Goal: Transaction & Acquisition: Purchase product/service

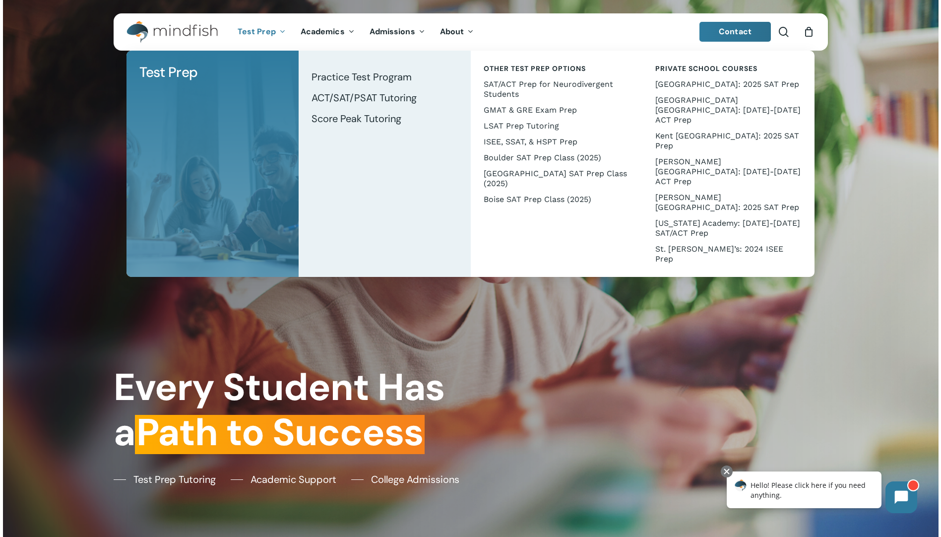
click at [269, 35] on span "Test Prep" at bounding box center [257, 31] width 38 height 10
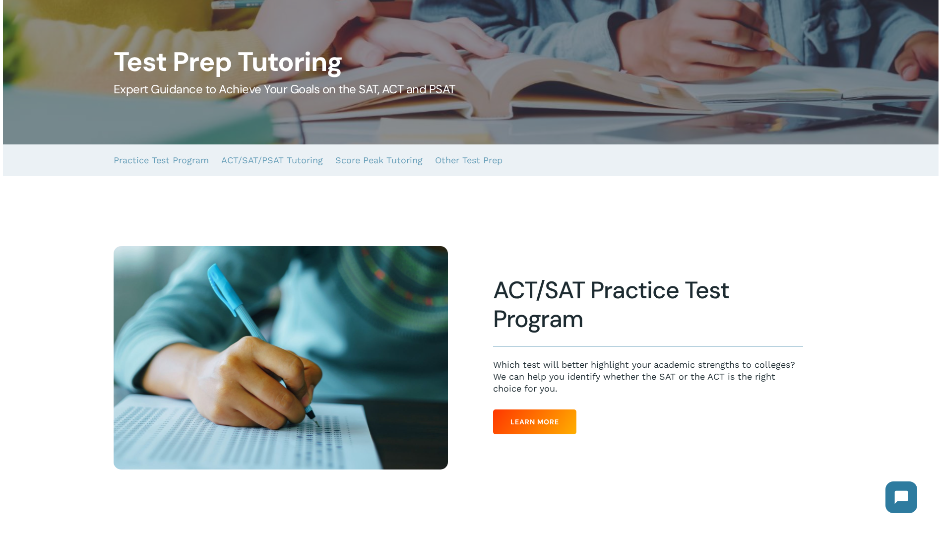
scroll to position [99, 0]
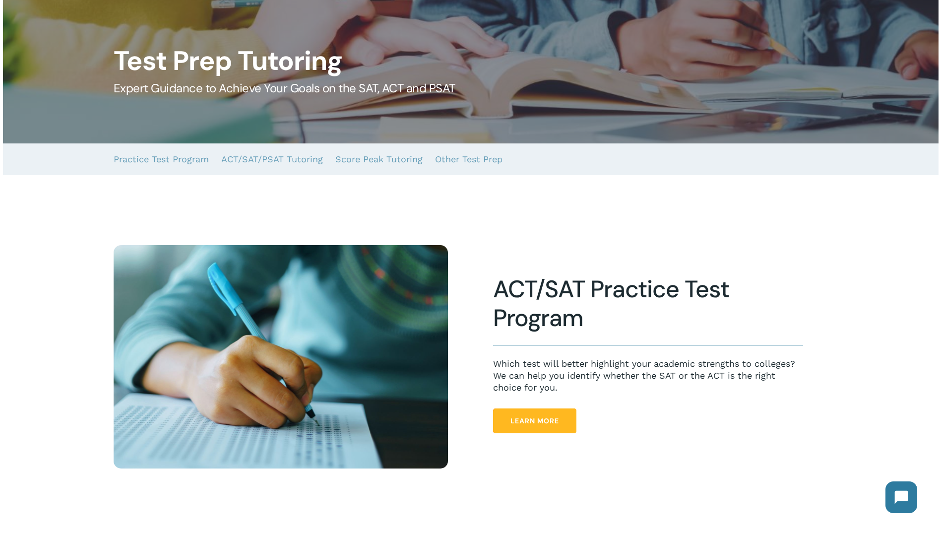
click at [503, 419] on link "Learn More" at bounding box center [534, 420] width 83 height 25
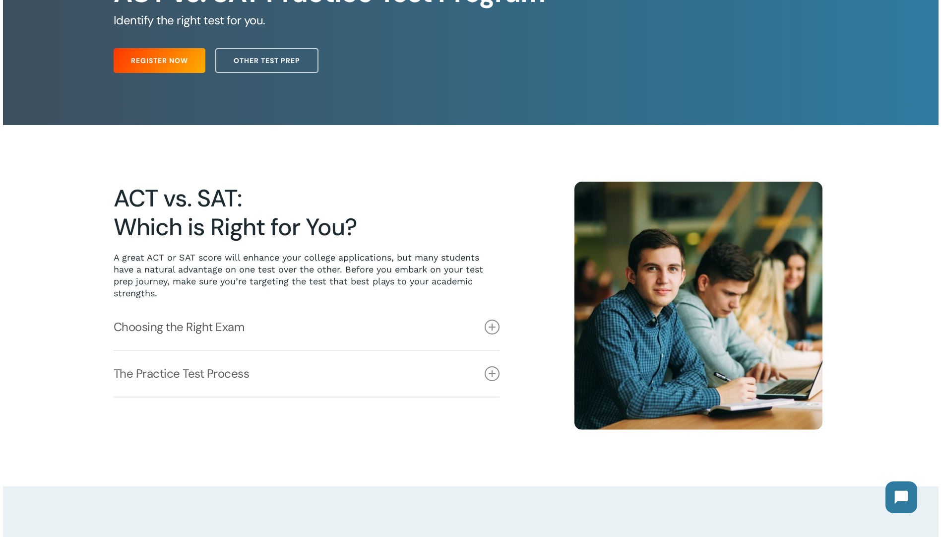
scroll to position [149, 0]
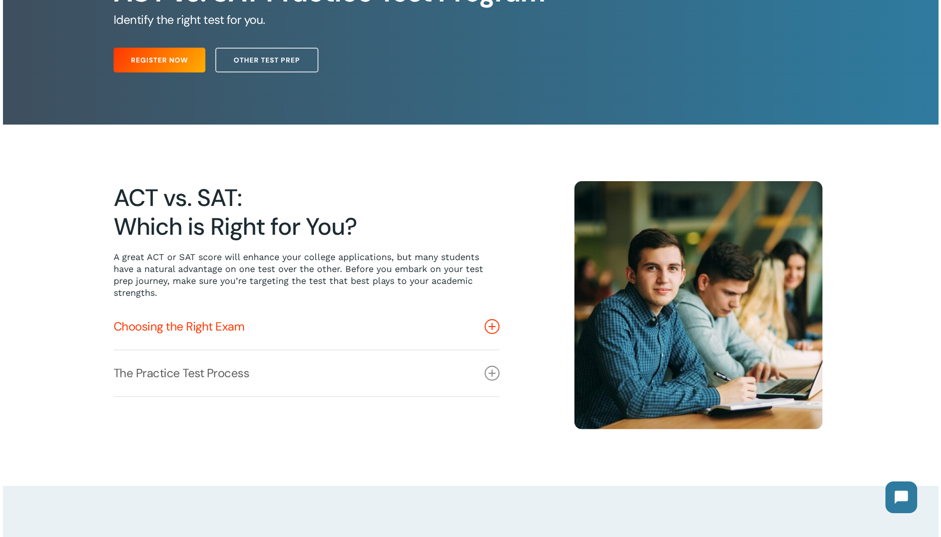
click at [489, 326] on icon at bounding box center [492, 326] width 15 height 15
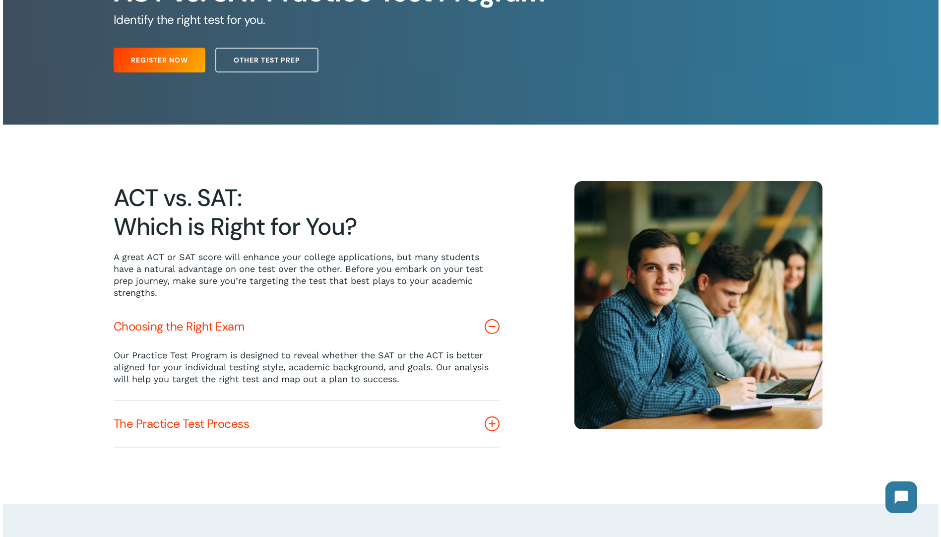
click at [495, 430] on icon at bounding box center [492, 423] width 15 height 15
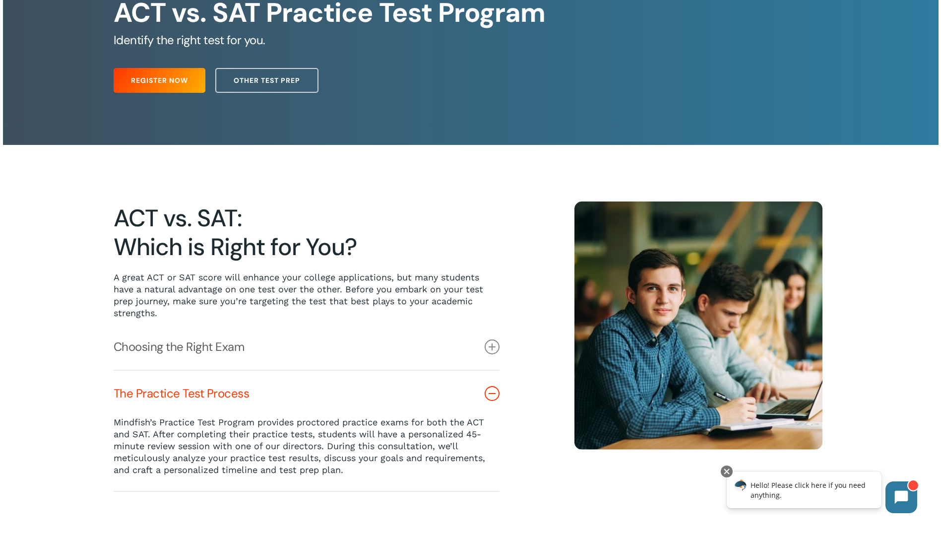
scroll to position [0, 0]
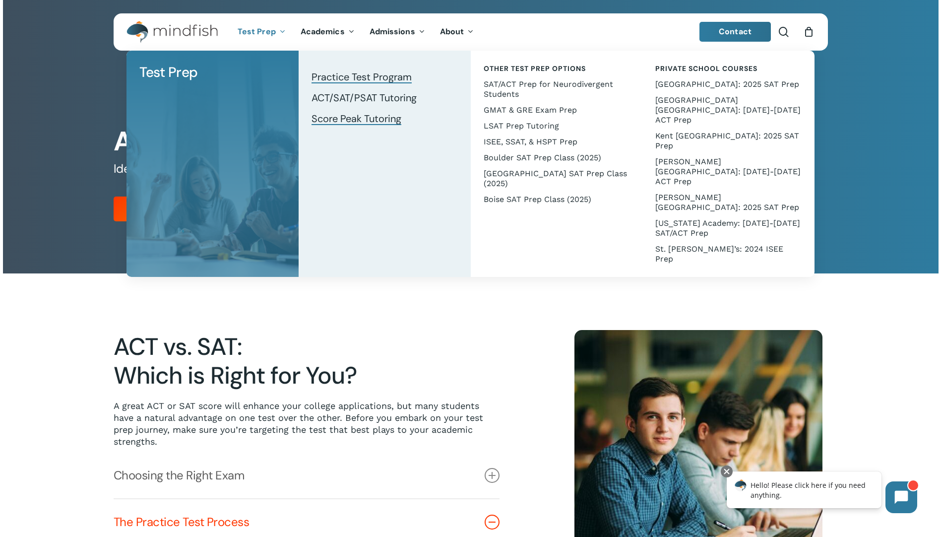
click at [337, 120] on span "Score Peak Tutoring" at bounding box center [357, 118] width 90 height 13
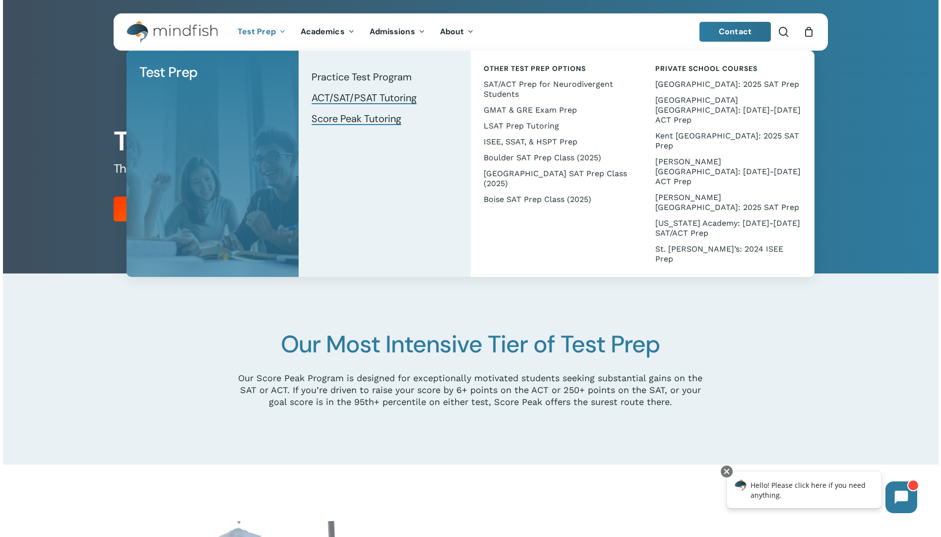
click at [334, 100] on span "ACT/SAT/PSAT Tutoring" at bounding box center [364, 97] width 105 height 13
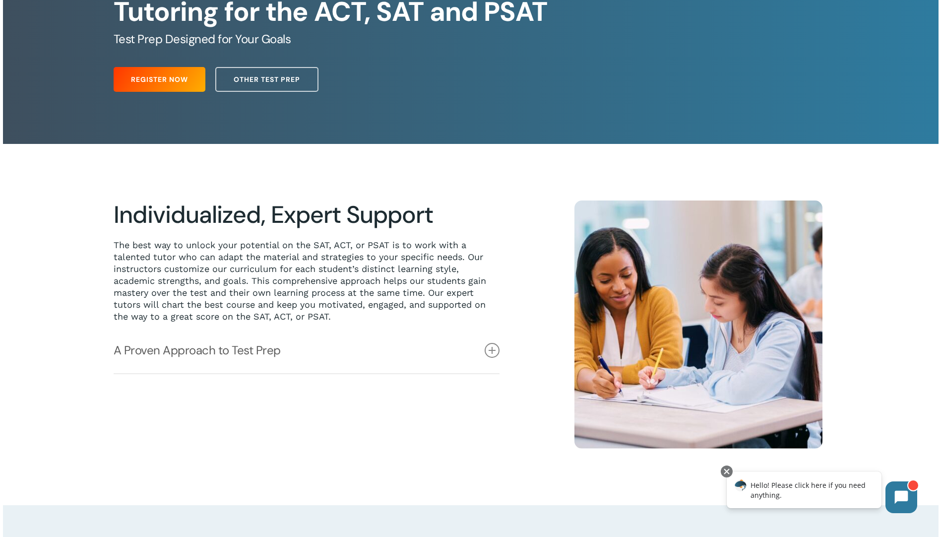
scroll to position [149, 0]
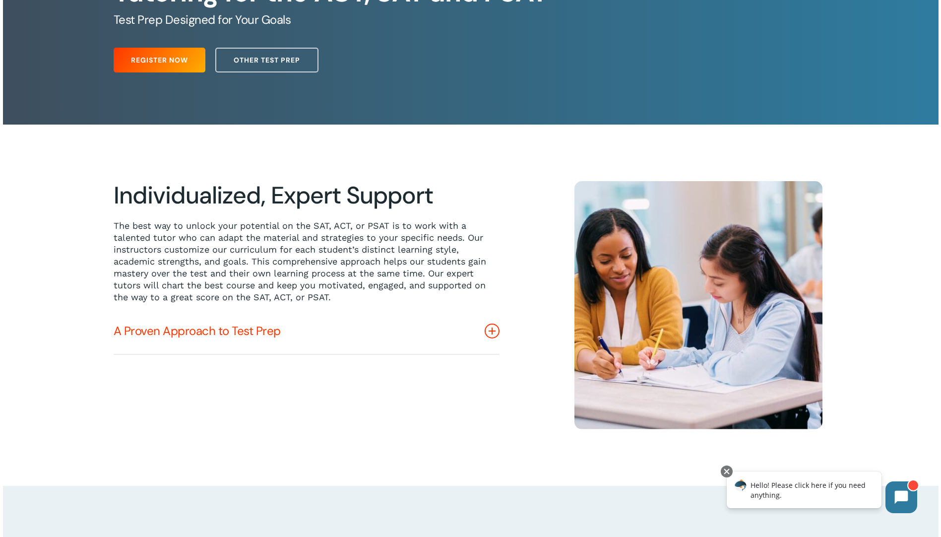
click at [492, 333] on icon at bounding box center [492, 331] width 15 height 15
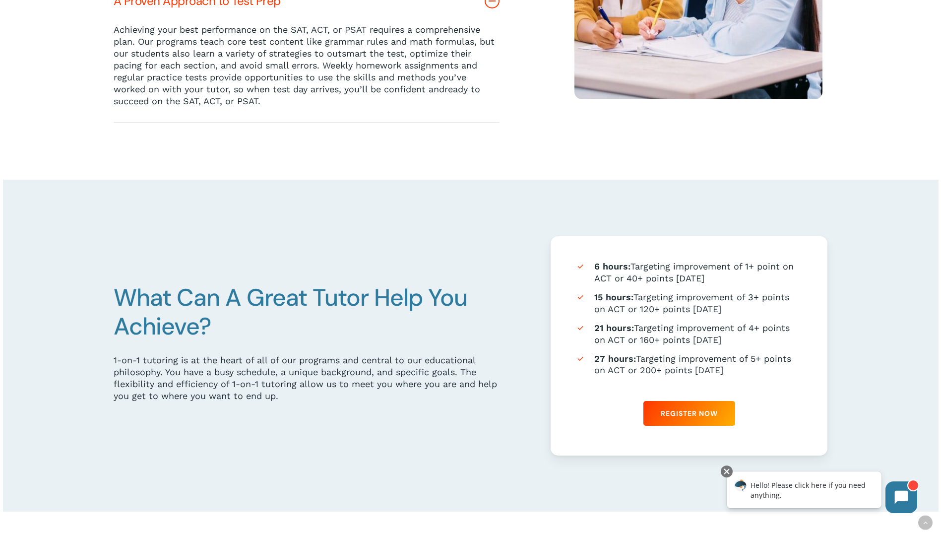
scroll to position [496, 0]
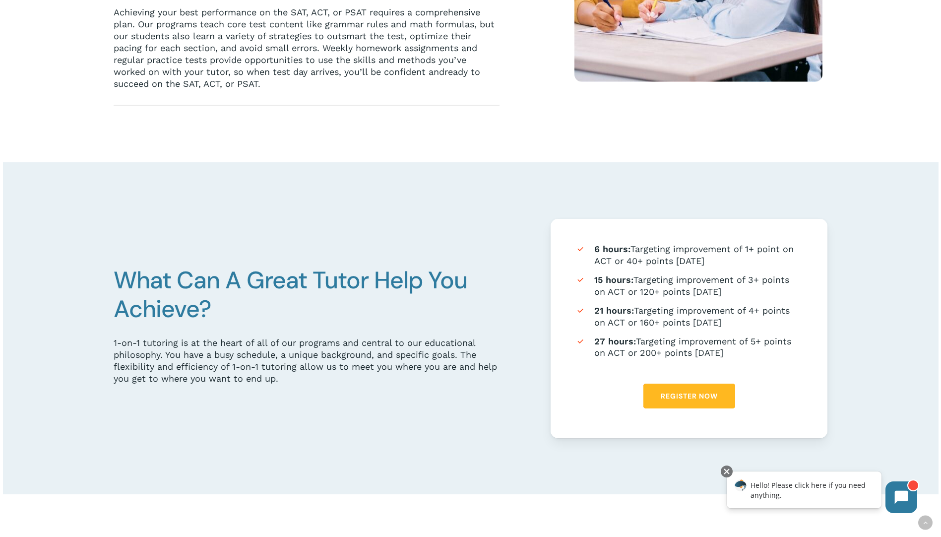
click at [692, 392] on link "Register Now" at bounding box center [690, 396] width 92 height 25
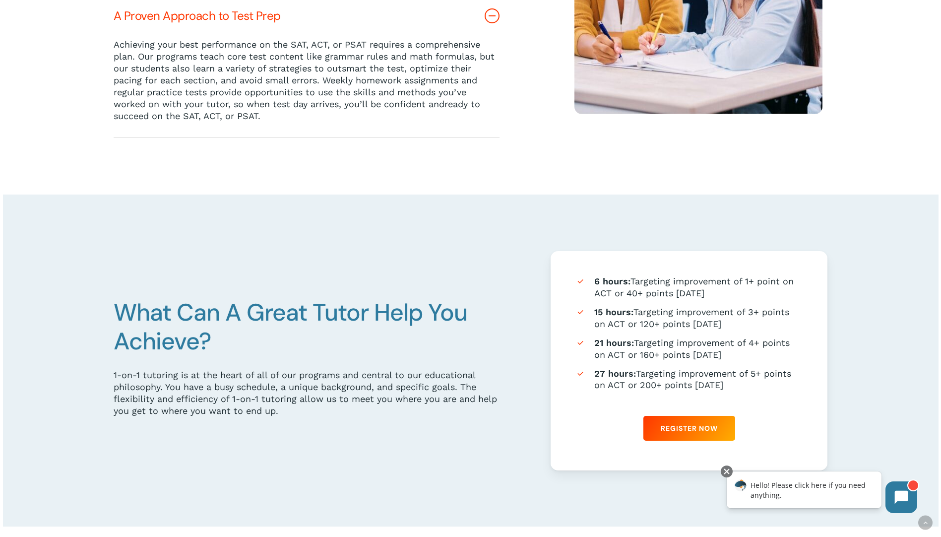
scroll to position [447, 0]
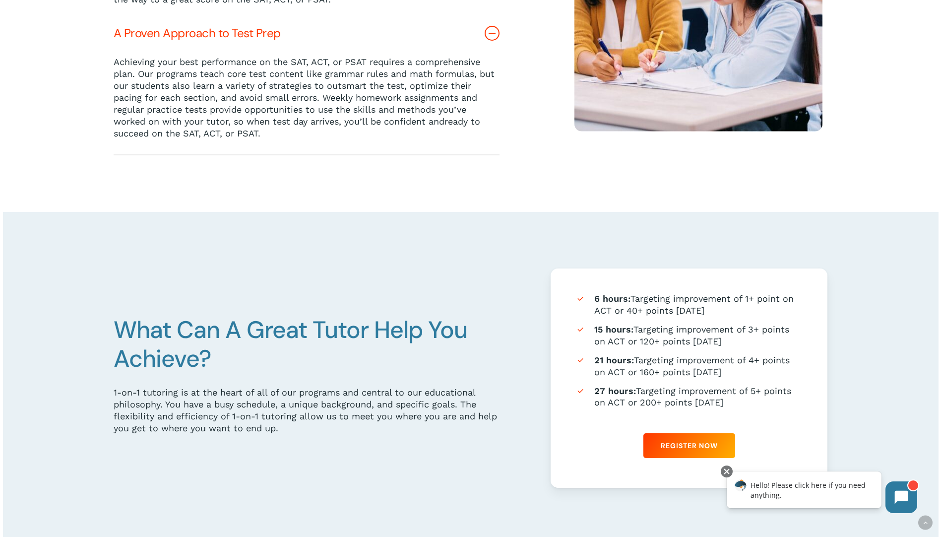
click at [661, 361] on li "21 hours: Targeting improvement of 4+ points on ACT or 160+ points on SAT" at bounding box center [690, 365] width 228 height 23
click at [677, 440] on link "Register Now" at bounding box center [690, 445] width 92 height 25
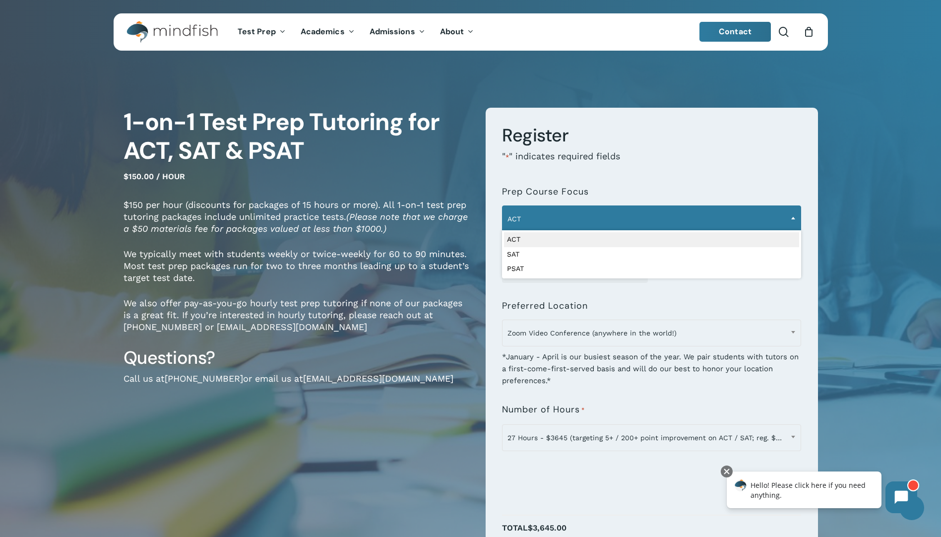
click at [536, 220] on span "ACT" at bounding box center [652, 218] width 298 height 21
click at [366, 440] on div "1-on-1 Test Prep Tutoring for ACT, SAT & PSAT $150.00 / hour $150 per hour (dis…" at bounding box center [297, 373] width 347 height 531
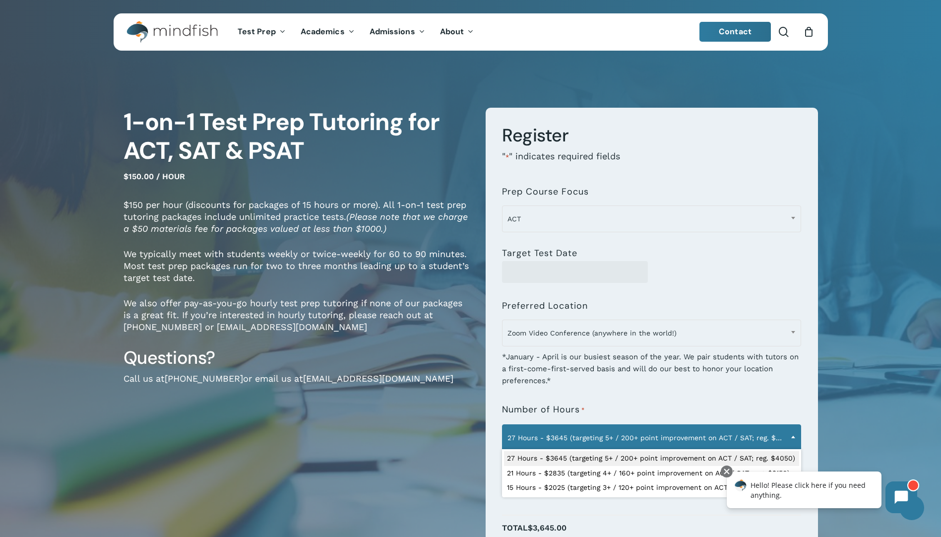
click at [660, 440] on span "27 Hours - $3645 (targeting 5+ / 200+ point improvement on ACT / SAT; reg. $405…" at bounding box center [652, 437] width 298 height 21
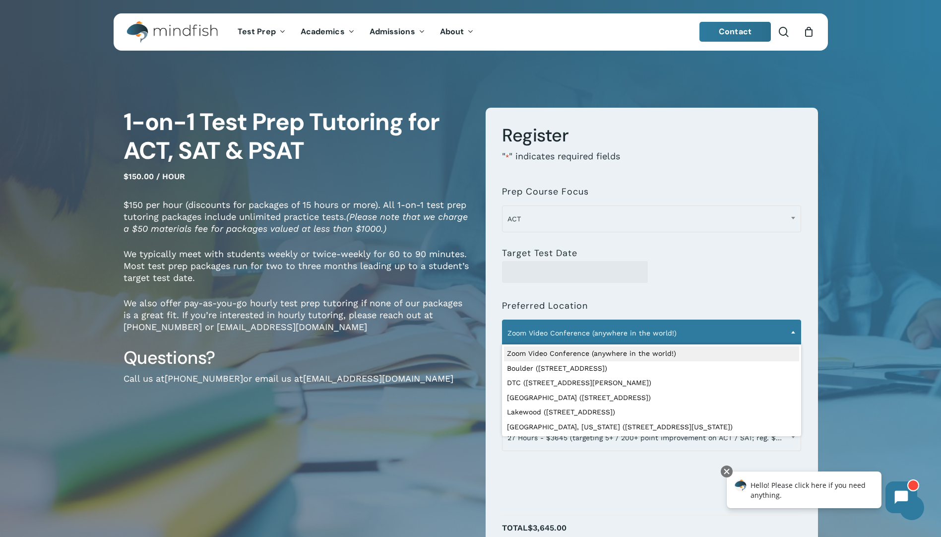
click at [544, 337] on span "Zoom Video Conference (anywhere in the world!)" at bounding box center [652, 333] width 298 height 21
select select "**********"
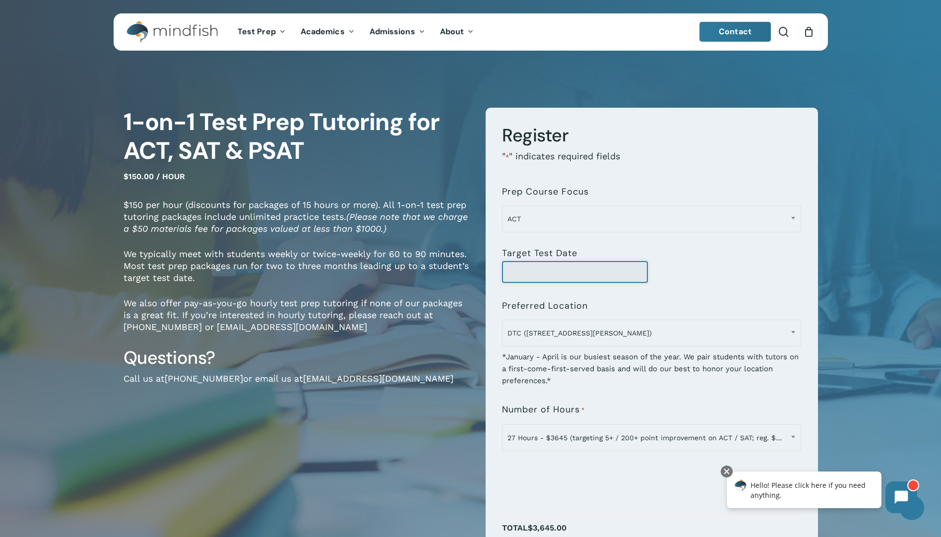
click at [539, 276] on input "Target Test Date" at bounding box center [575, 272] width 146 height 22
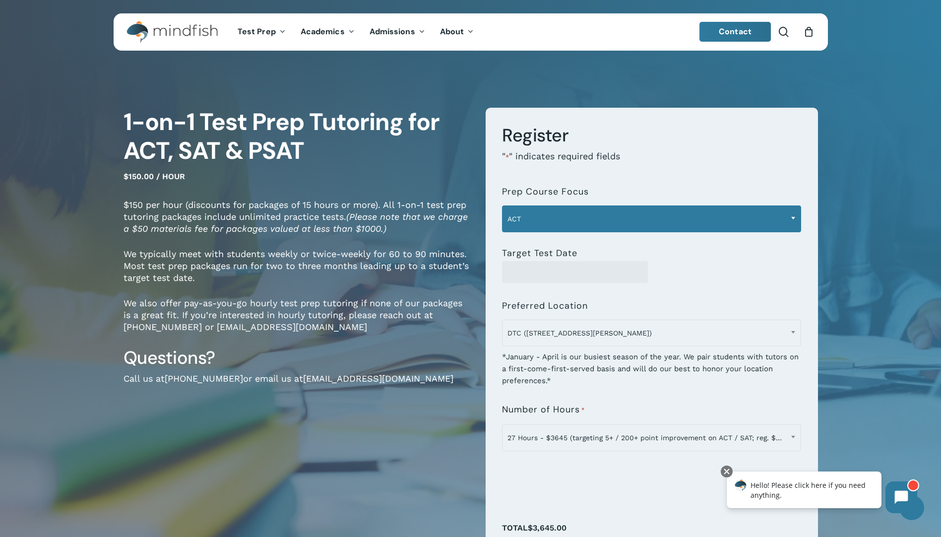
click at [540, 228] on span "ACT" at bounding box center [652, 218] width 298 height 21
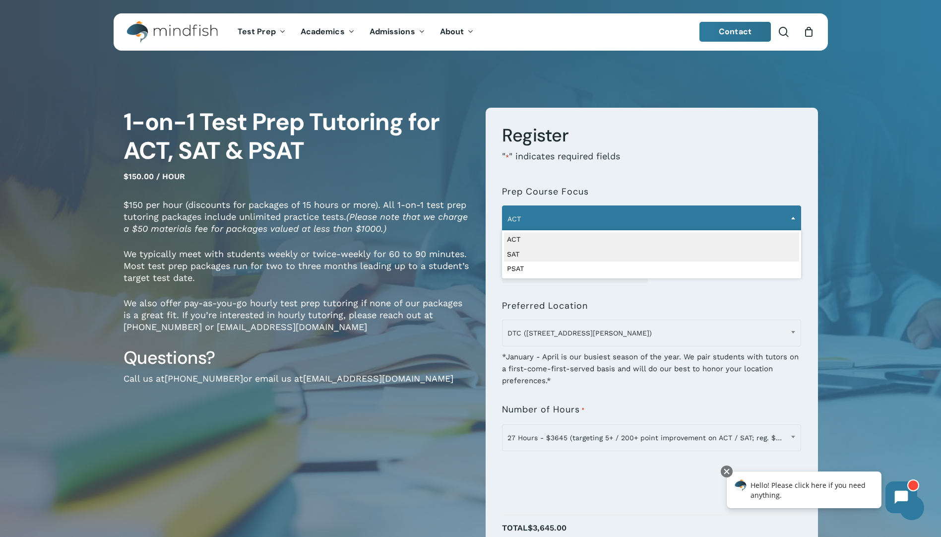
select select "***"
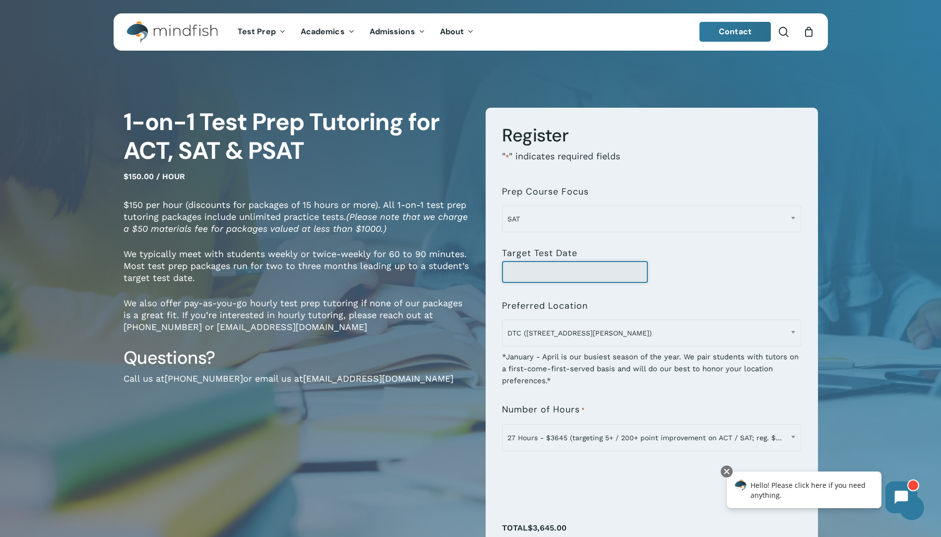
click at [539, 266] on input "Target Test Date" at bounding box center [575, 272] width 146 height 22
type input "*"
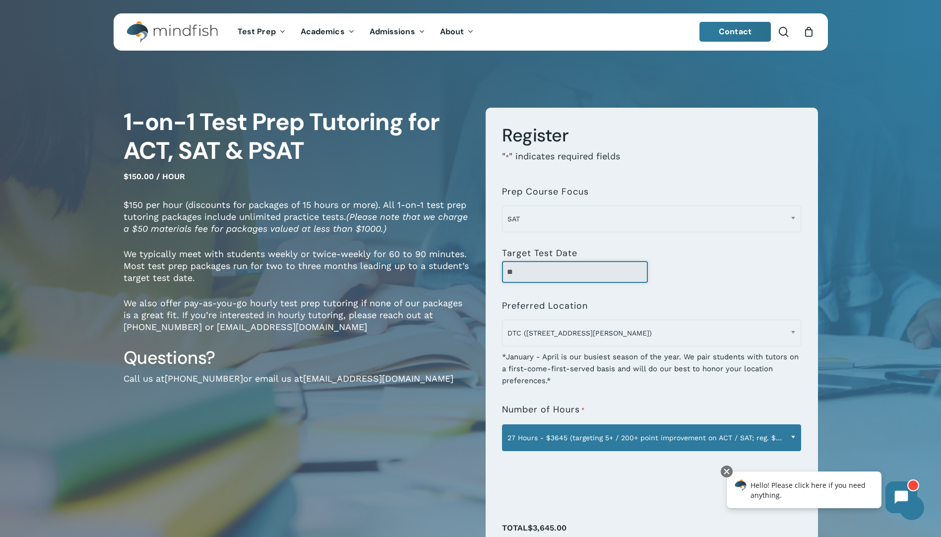
type input "**"
click at [563, 438] on span "27 Hours - $3645 (targeting 5+ / 200+ point improvement on ACT / SAT; reg. $405…" at bounding box center [652, 437] width 298 height 21
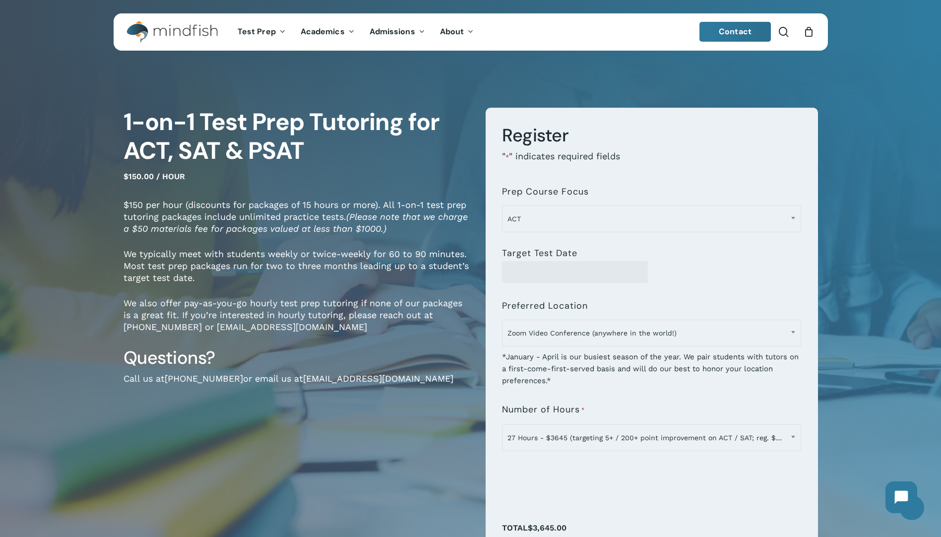
click at [606, 452] on div "**********" at bounding box center [651, 336] width 299 height 319
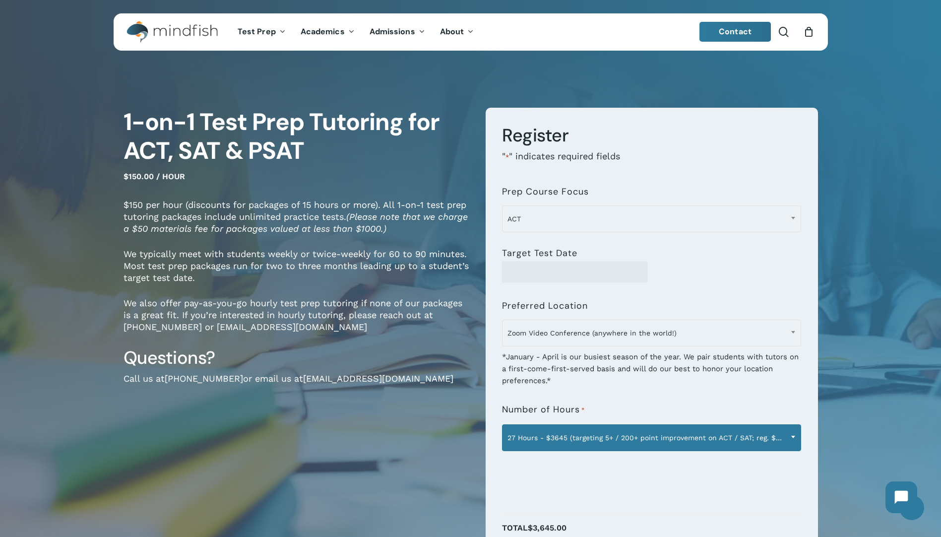
click at [608, 439] on span "27 Hours - $3645 (targeting 5+ / 200+ point improvement on ACT / SAT; reg. $405…" at bounding box center [652, 437] width 298 height 21
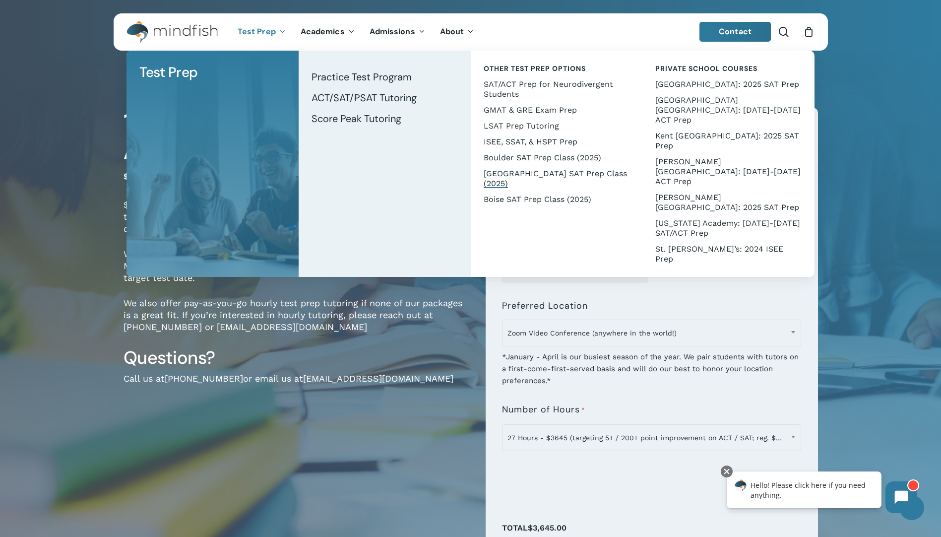
click at [550, 174] on span "[GEOGRAPHIC_DATA] SAT Prep Class (2025)" at bounding box center [555, 178] width 143 height 19
